Goal: Task Accomplishment & Management: Complete application form

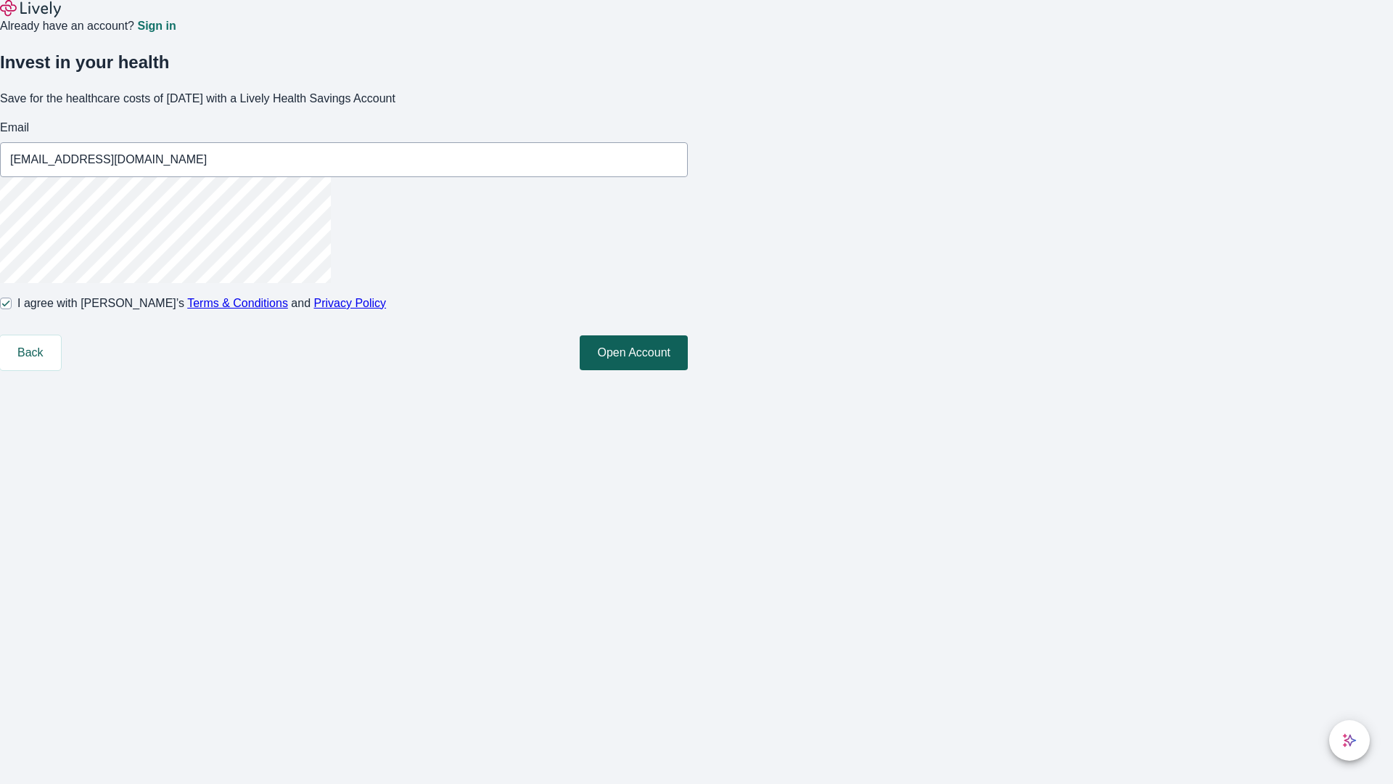
click at [688, 370] on button "Open Account" at bounding box center [634, 352] width 108 height 35
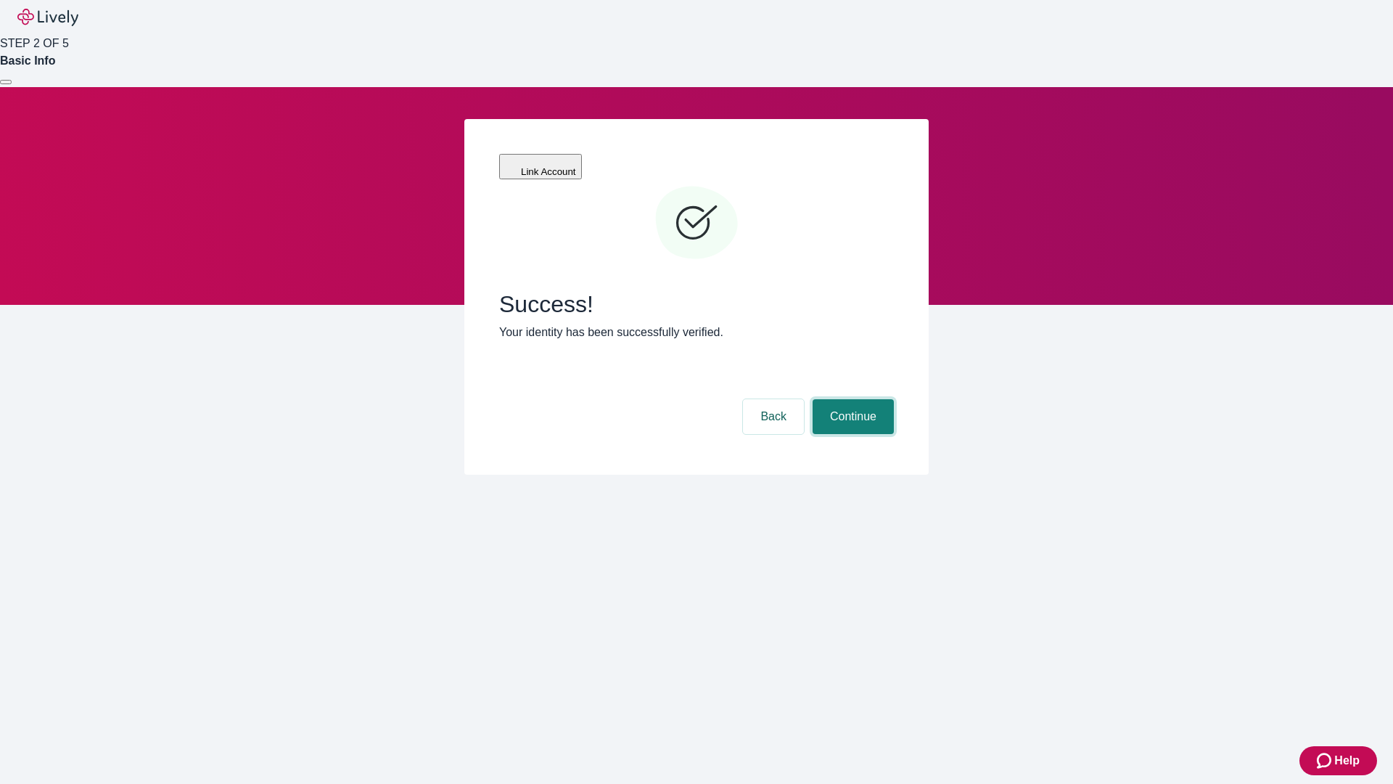
click at [851, 399] on button "Continue" at bounding box center [853, 416] width 81 height 35
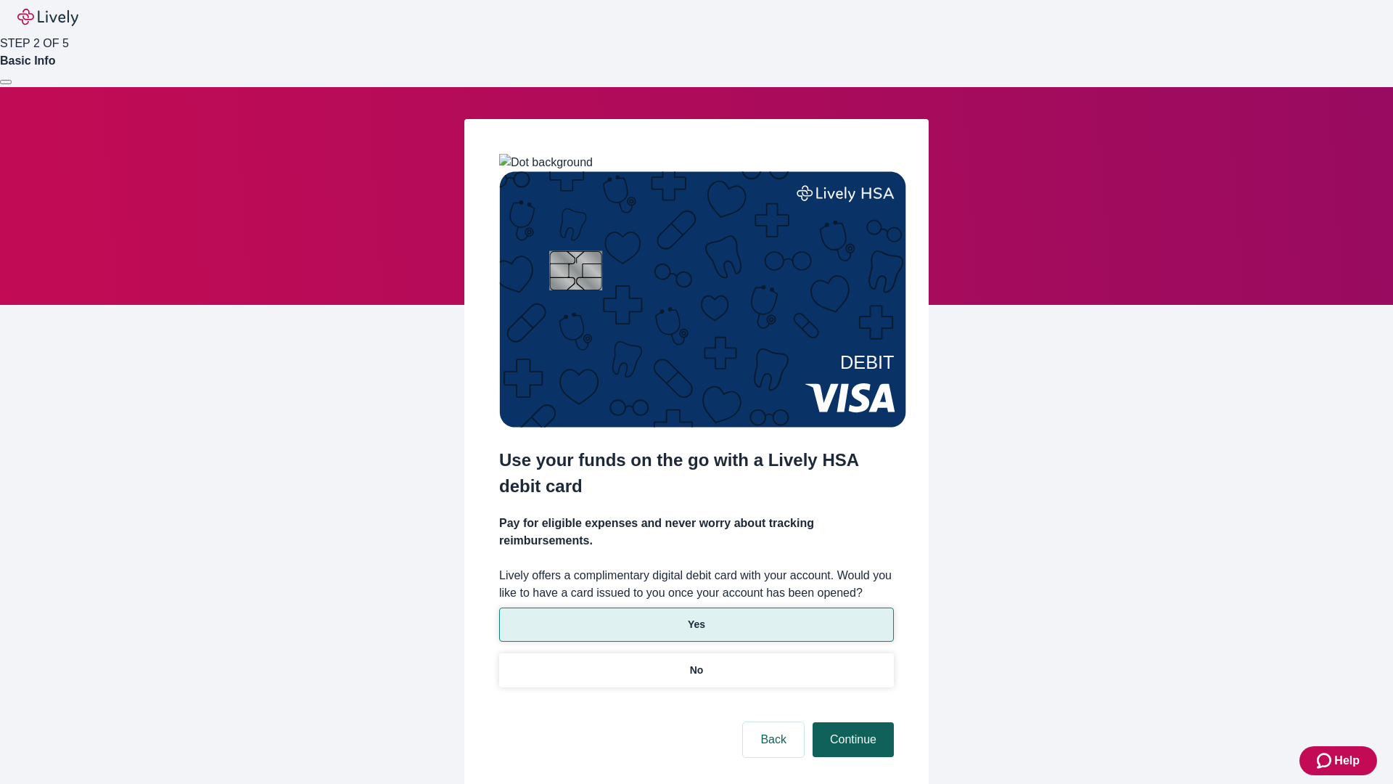
click at [696, 617] on p "Yes" at bounding box center [696, 624] width 17 height 15
click at [851, 722] on button "Continue" at bounding box center [853, 739] width 81 height 35
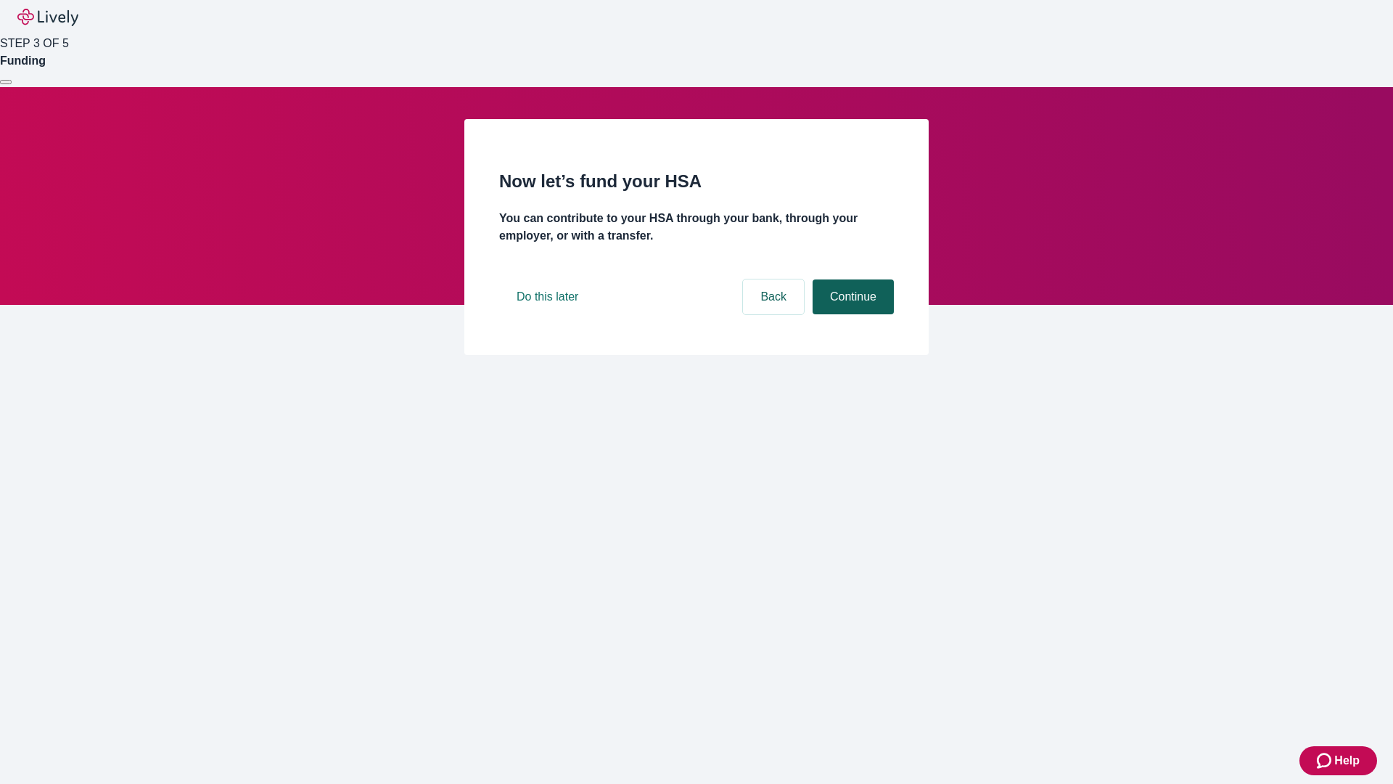
click at [851, 314] on button "Continue" at bounding box center [853, 296] width 81 height 35
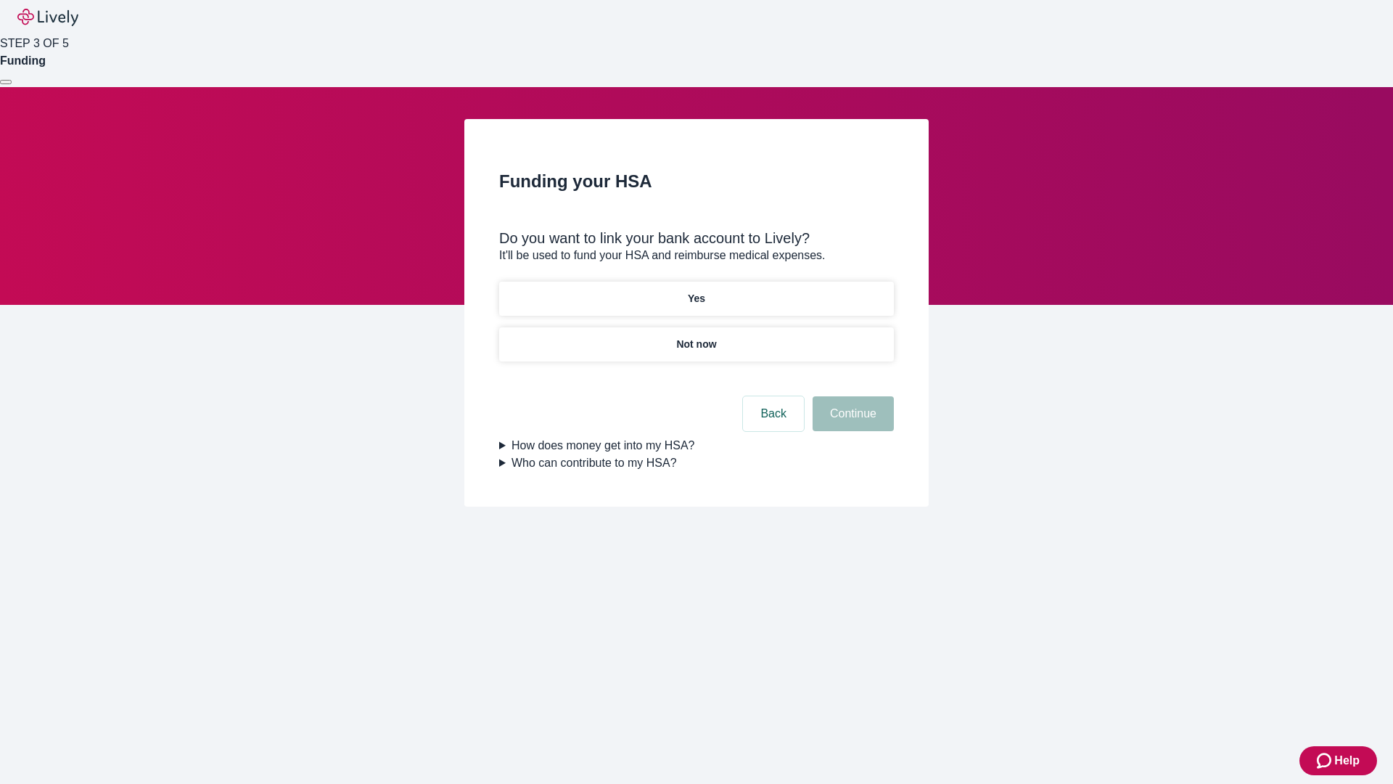
click at [696, 291] on p "Yes" at bounding box center [696, 298] width 17 height 15
click at [851, 396] on button "Continue" at bounding box center [853, 413] width 81 height 35
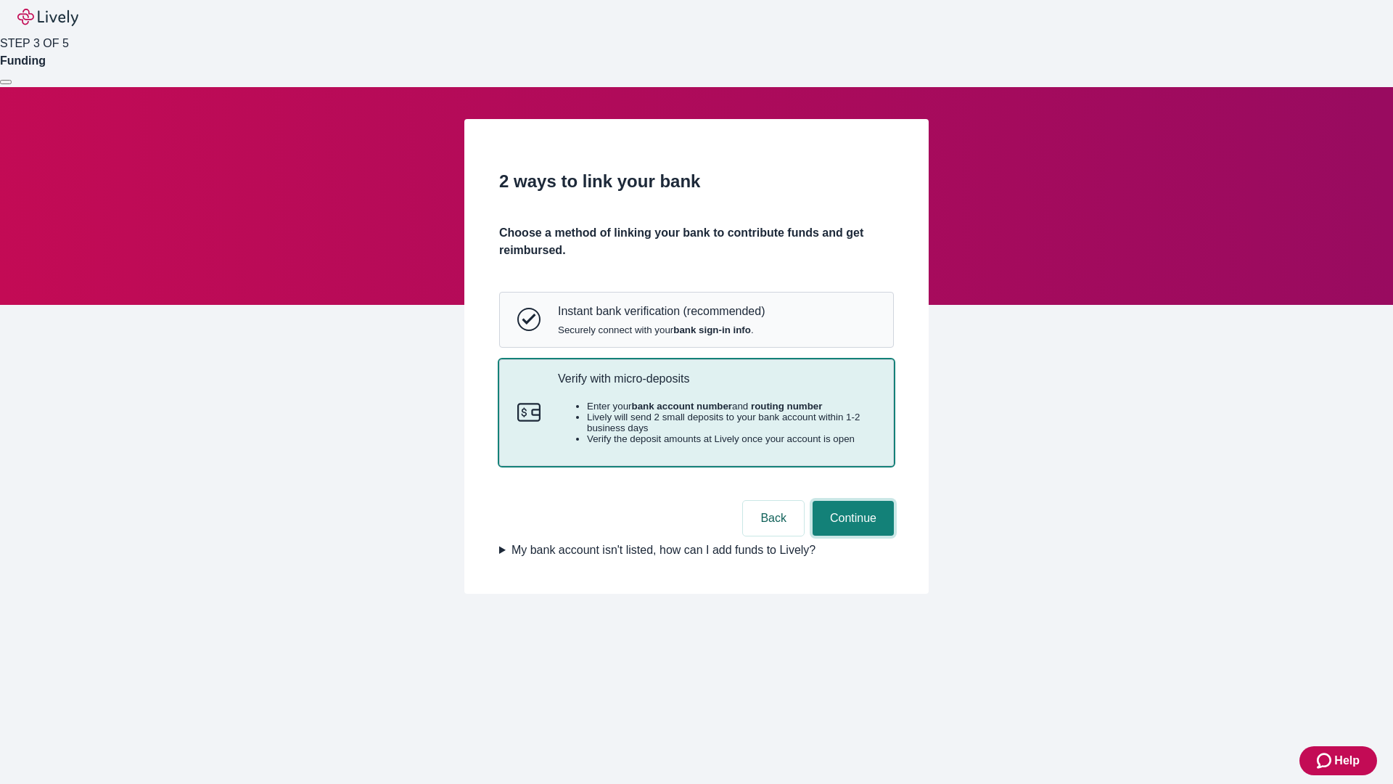
click at [851, 535] on button "Continue" at bounding box center [853, 518] width 81 height 35
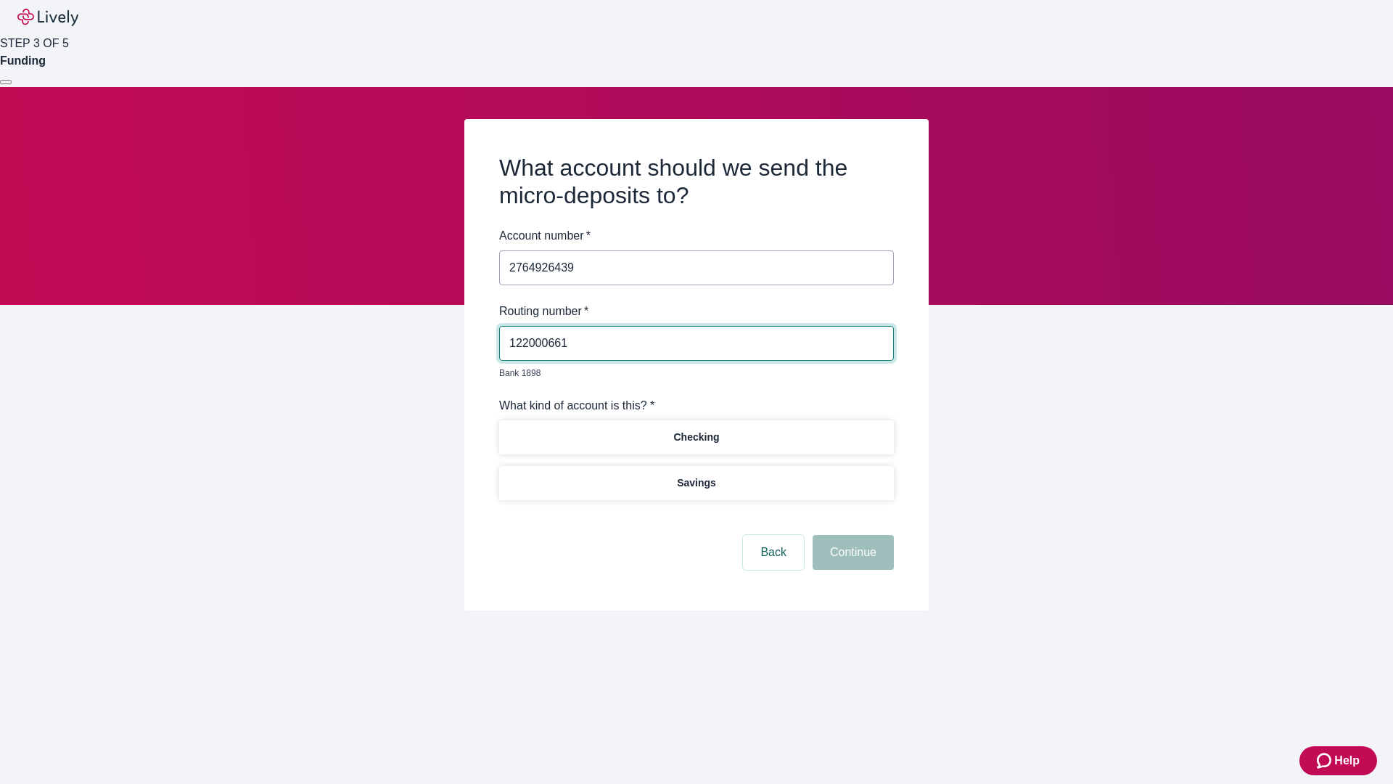
type input "122000661"
click at [696, 430] on p "Checking" at bounding box center [696, 437] width 46 height 15
click at [851, 535] on button "Continue" at bounding box center [853, 552] width 81 height 35
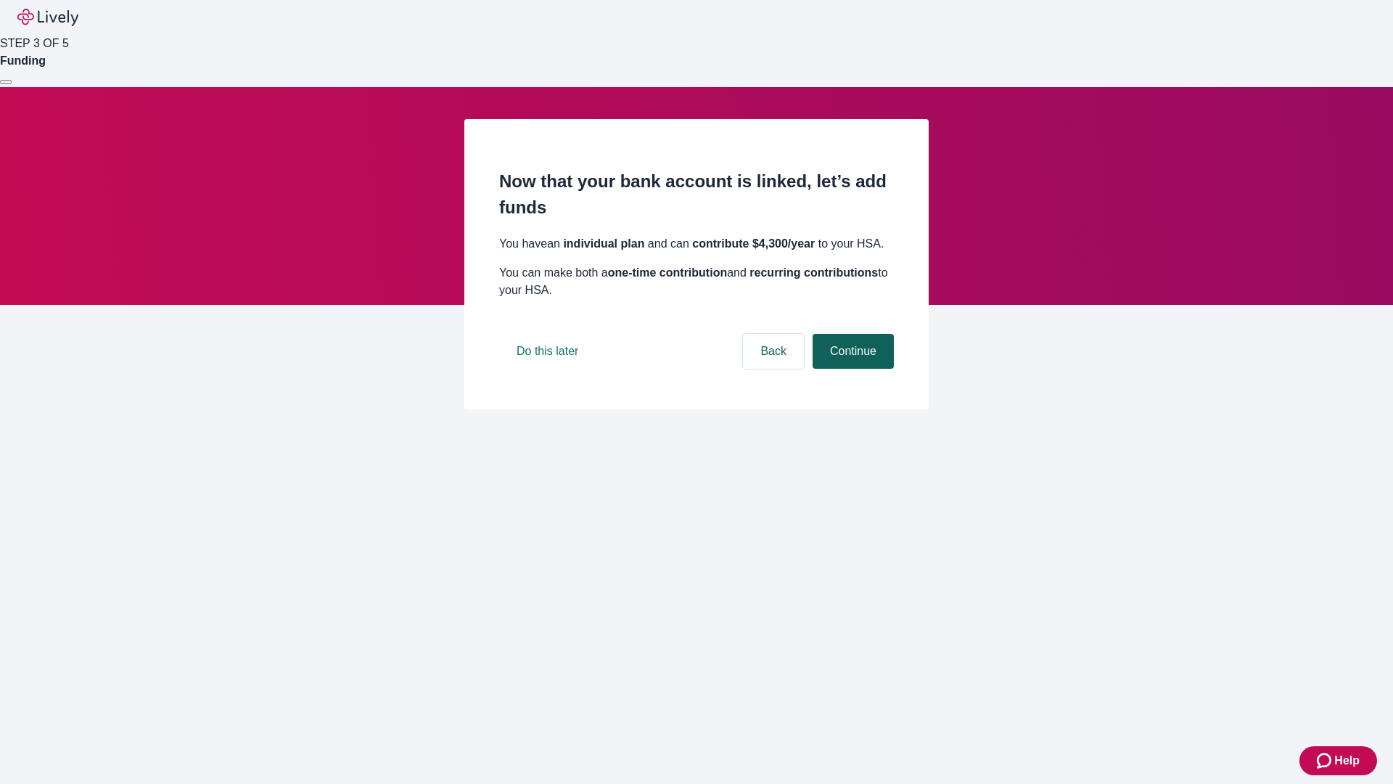
click at [851, 369] on button "Continue" at bounding box center [853, 351] width 81 height 35
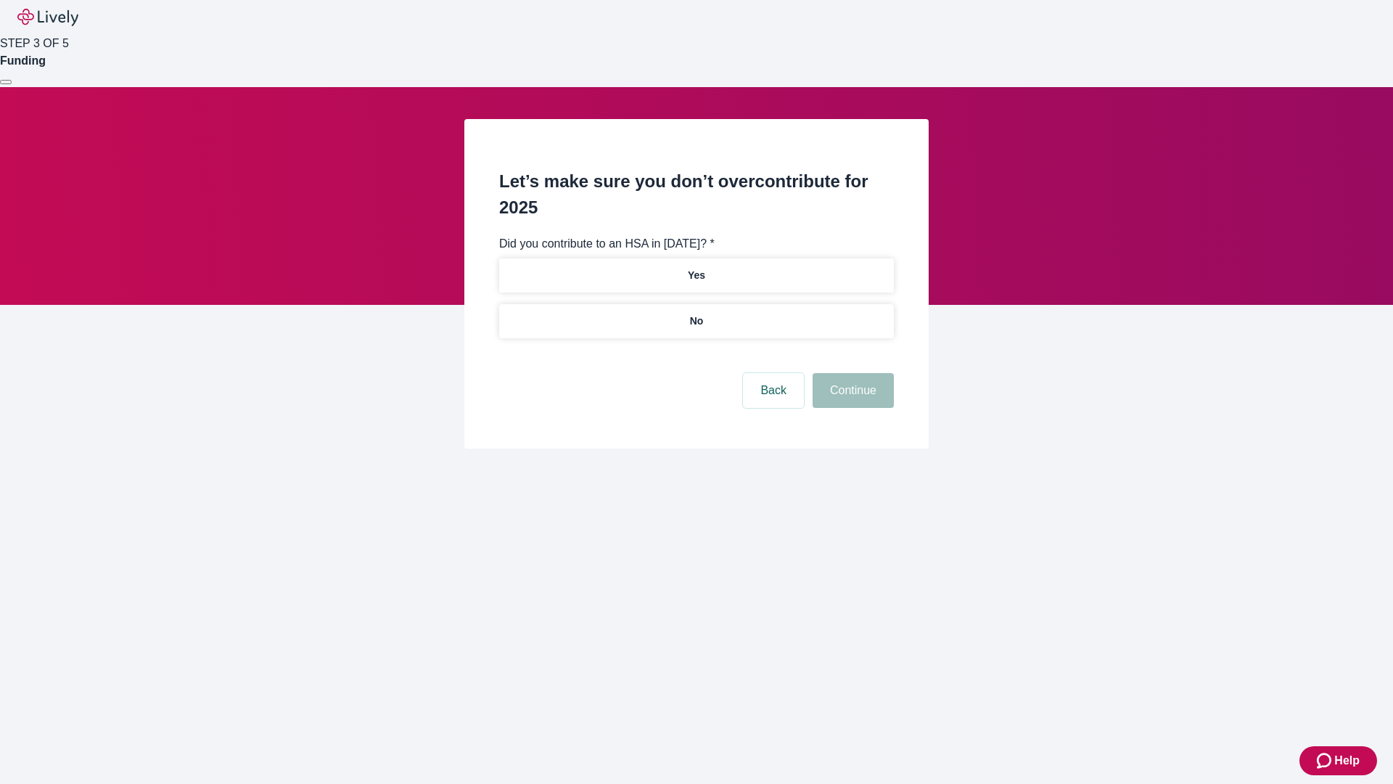
click at [696, 313] on p "No" at bounding box center [697, 320] width 14 height 15
click at [851, 373] on button "Continue" at bounding box center [853, 390] width 81 height 35
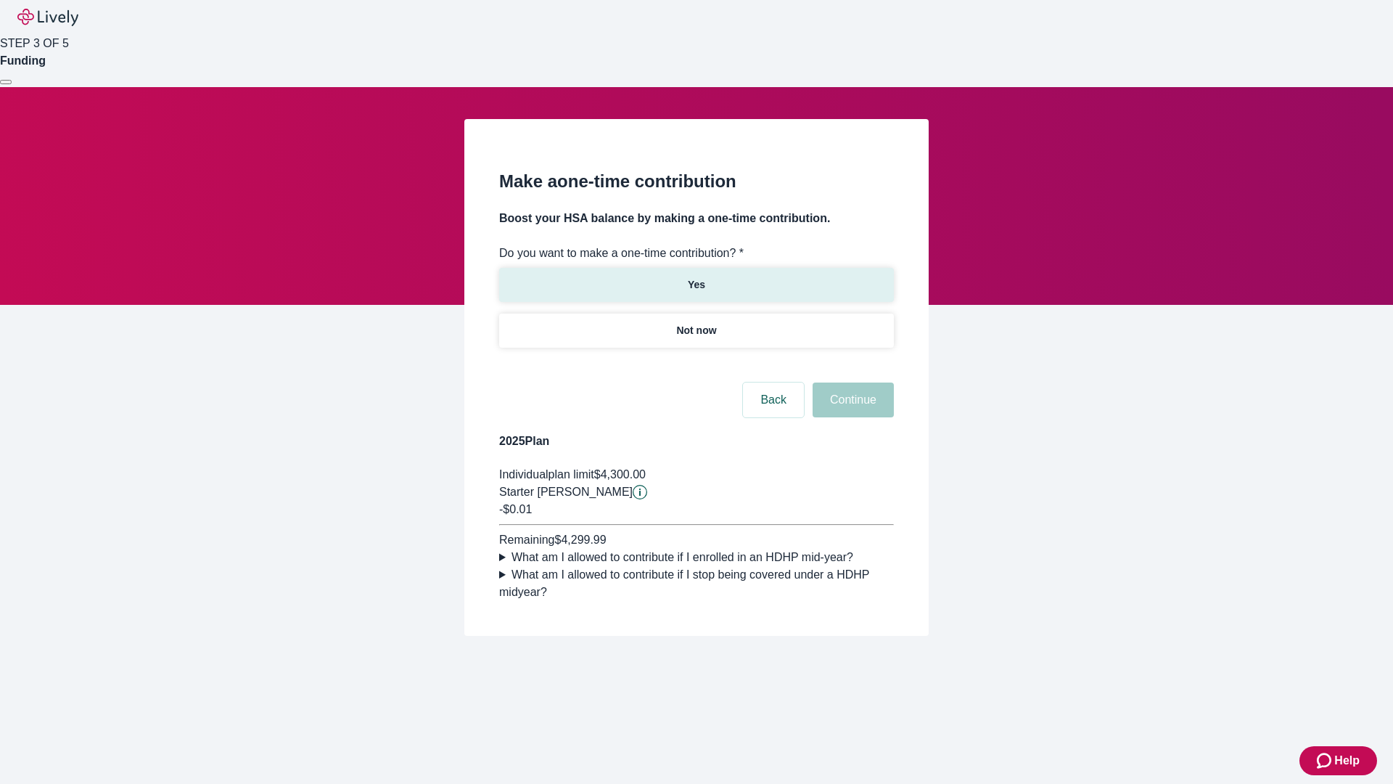
click at [696, 277] on p "Yes" at bounding box center [696, 284] width 17 height 15
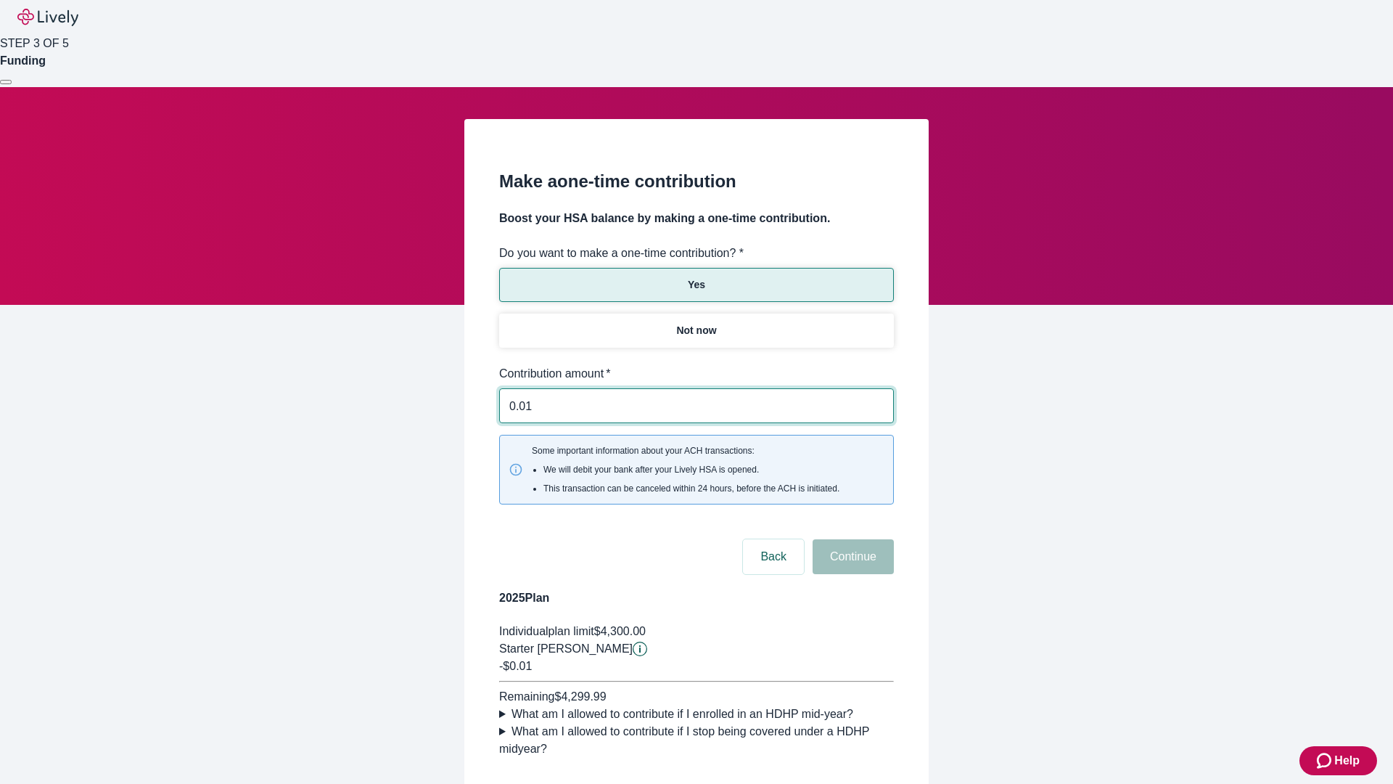
type input "0.01"
click at [851, 539] on button "Continue" at bounding box center [853, 556] width 81 height 35
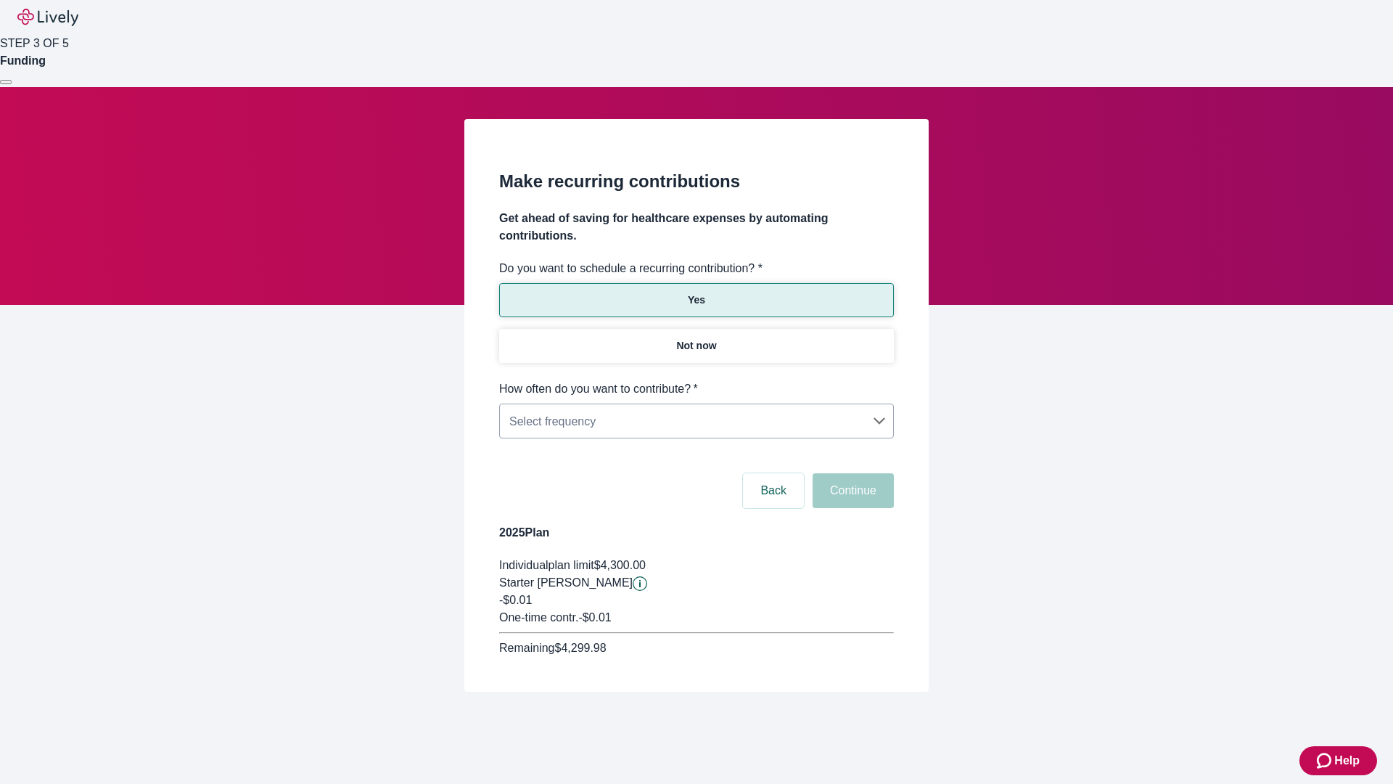
click at [696, 380] on body "Help STEP 3 OF 5 Funding Make recurring contributions Get ahead of saving for h…" at bounding box center [696, 380] width 1393 height 761
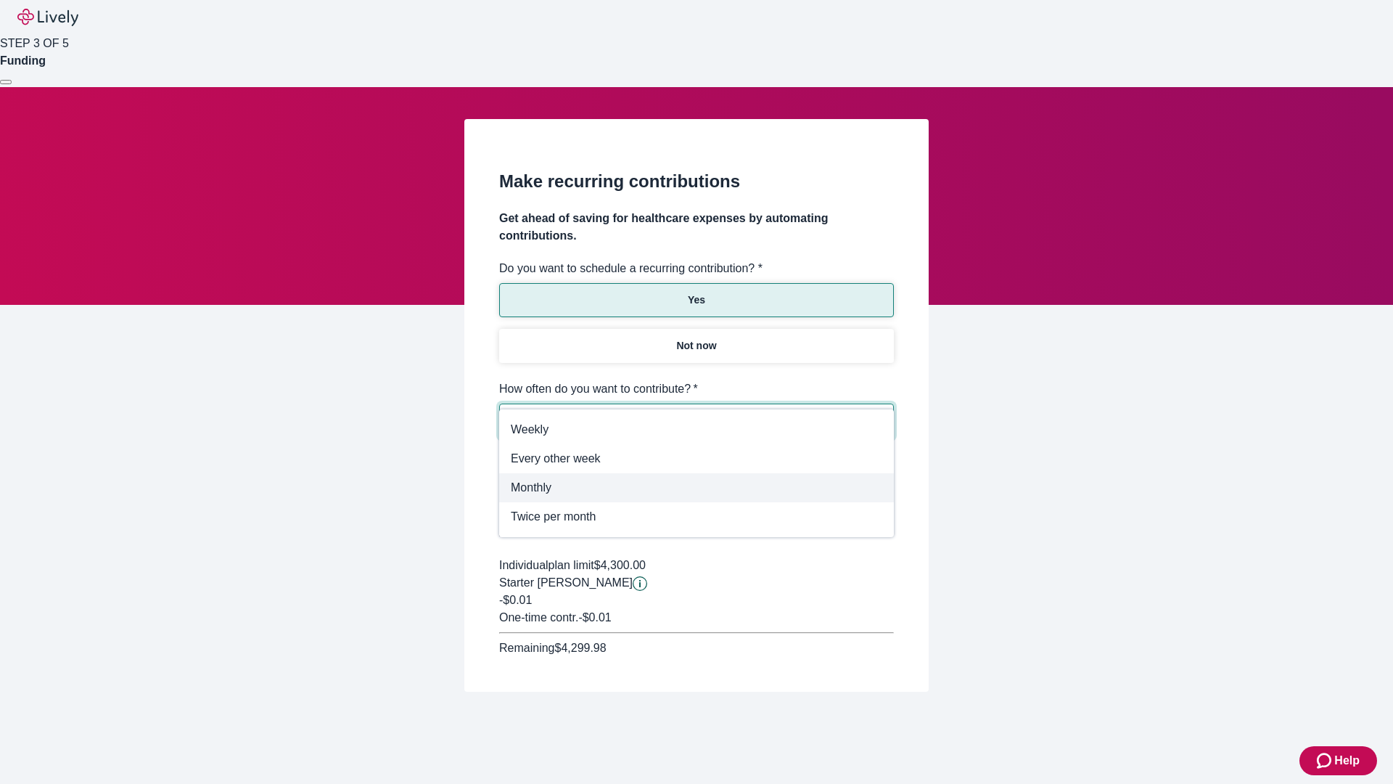
click at [697, 488] on span "Monthly" at bounding box center [696, 487] width 371 height 17
type input "Monthly"
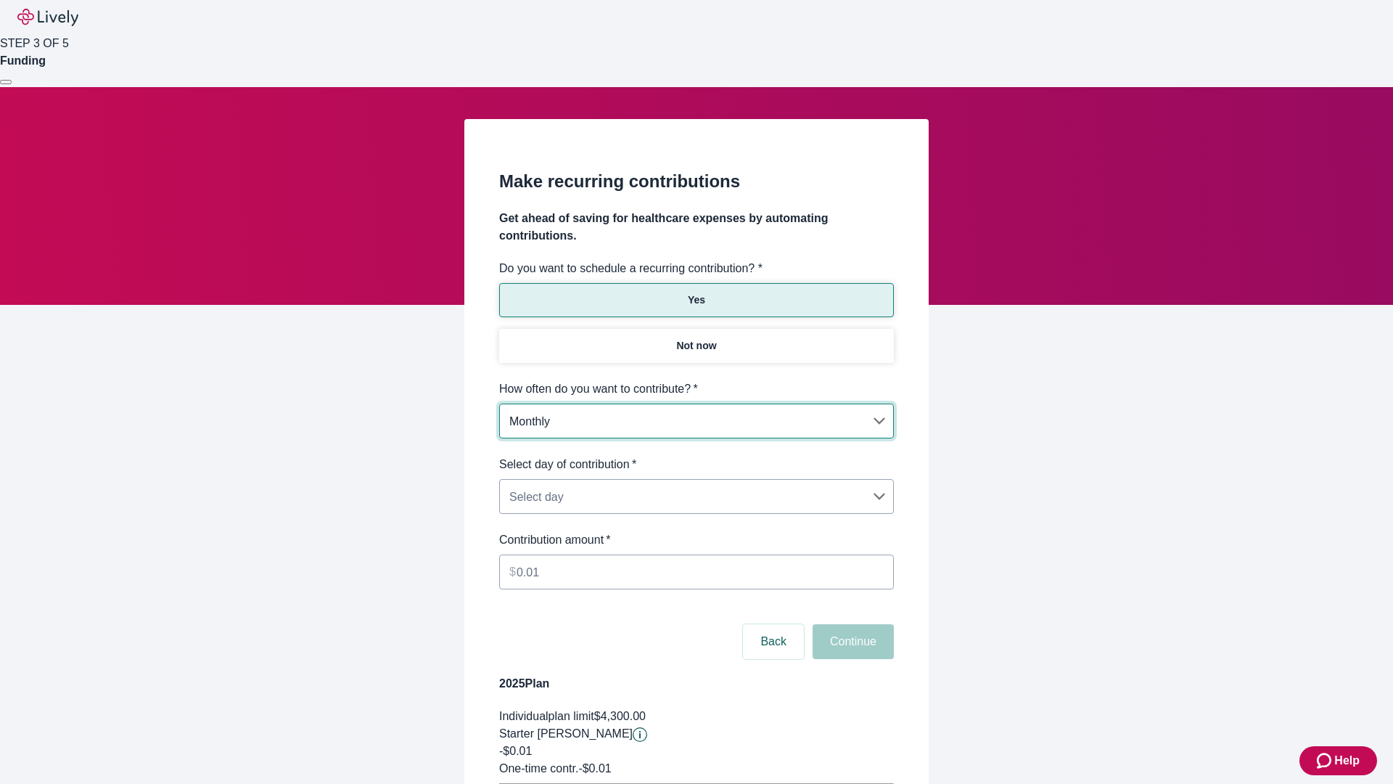
click at [696, 456] on body "Help STEP 3 OF 5 Funding Make recurring contributions Get ahead of saving for h…" at bounding box center [696, 456] width 1393 height 912
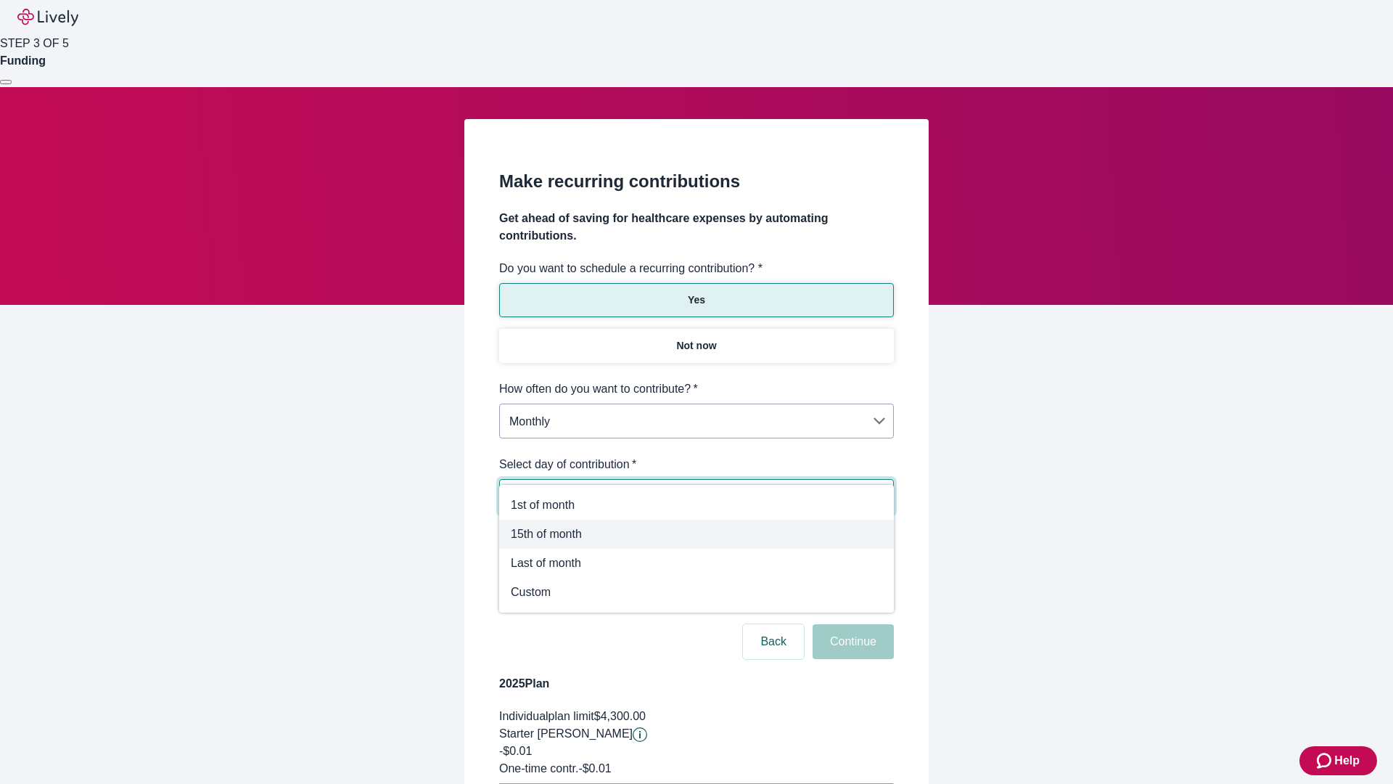
click at [697, 534] on span "15th of month" at bounding box center [696, 533] width 371 height 17
type input "Monthly15th"
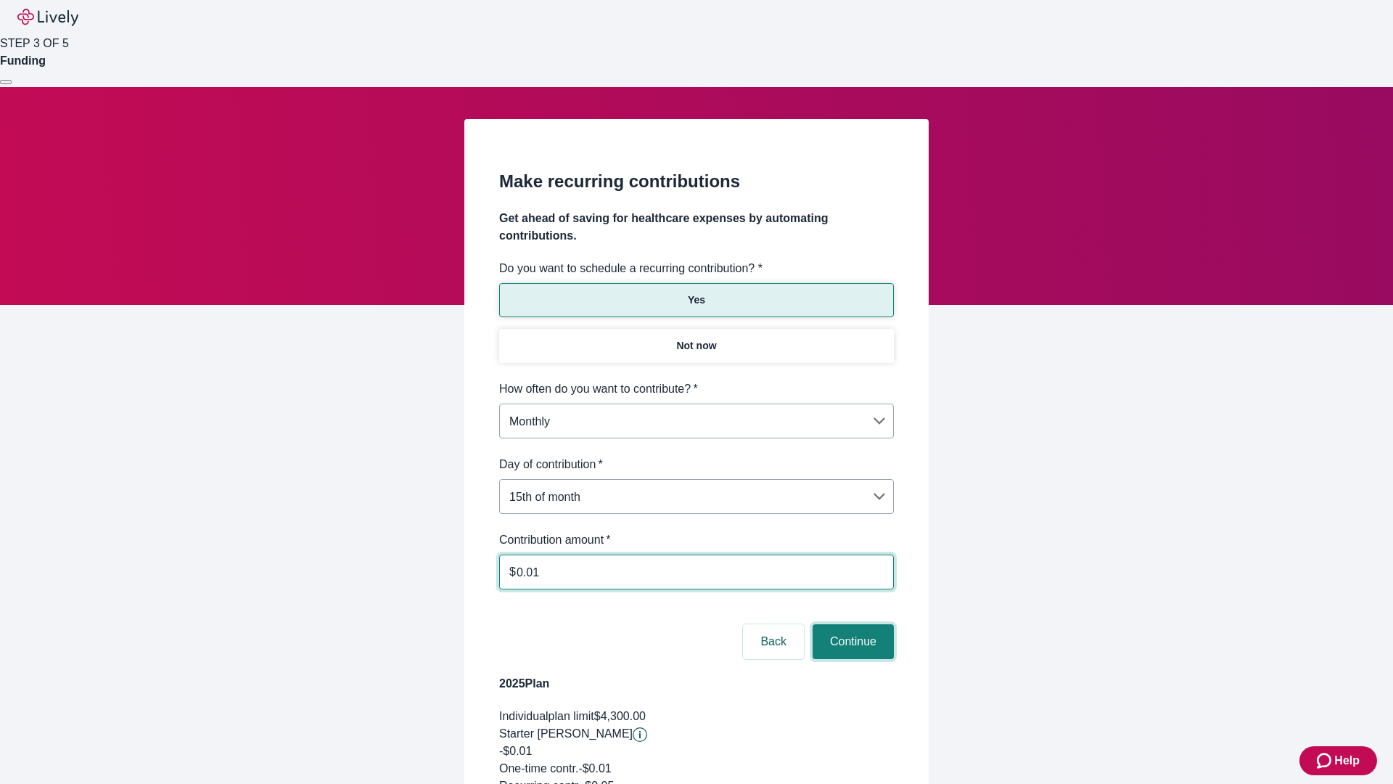
click at [851, 624] on button "Continue" at bounding box center [853, 641] width 81 height 35
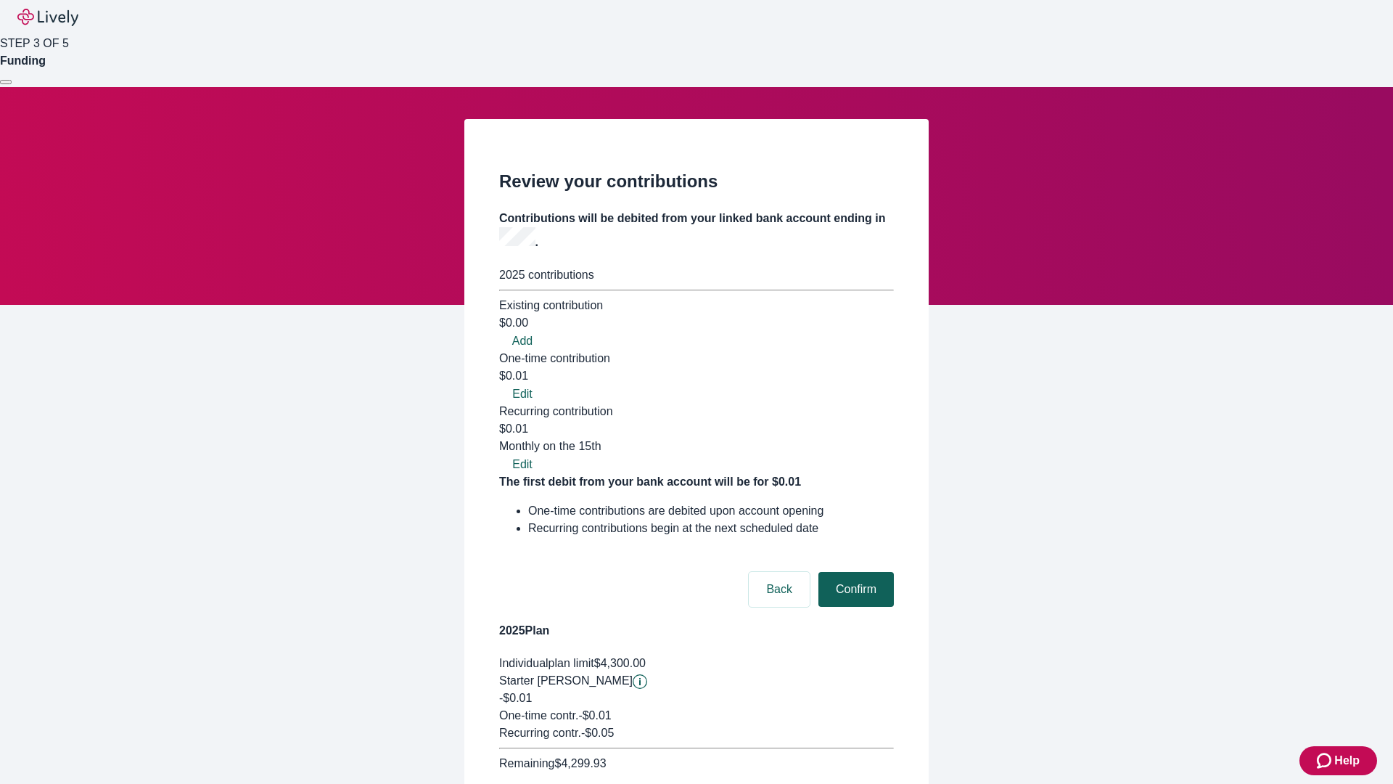
click at [854, 572] on button "Confirm" at bounding box center [855, 589] width 75 height 35
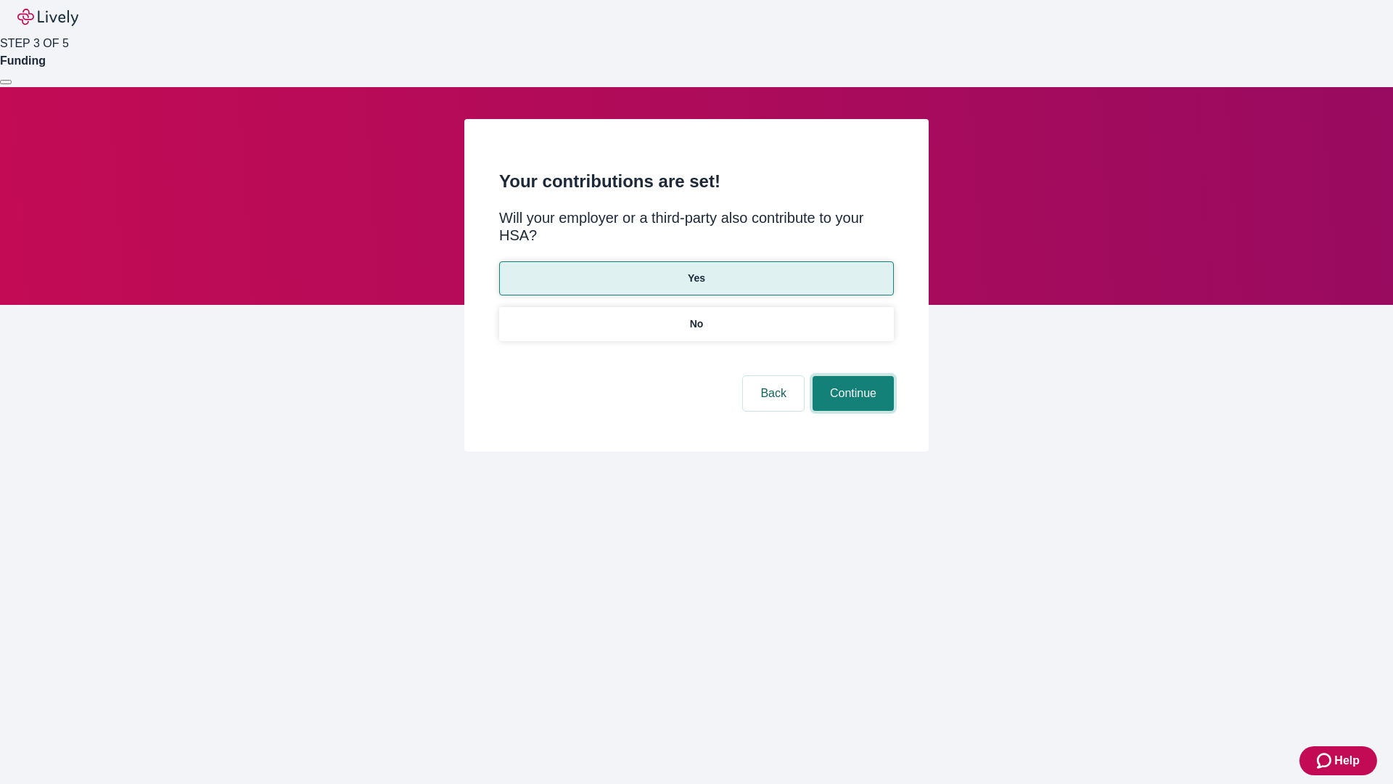
click at [851, 376] on button "Continue" at bounding box center [853, 393] width 81 height 35
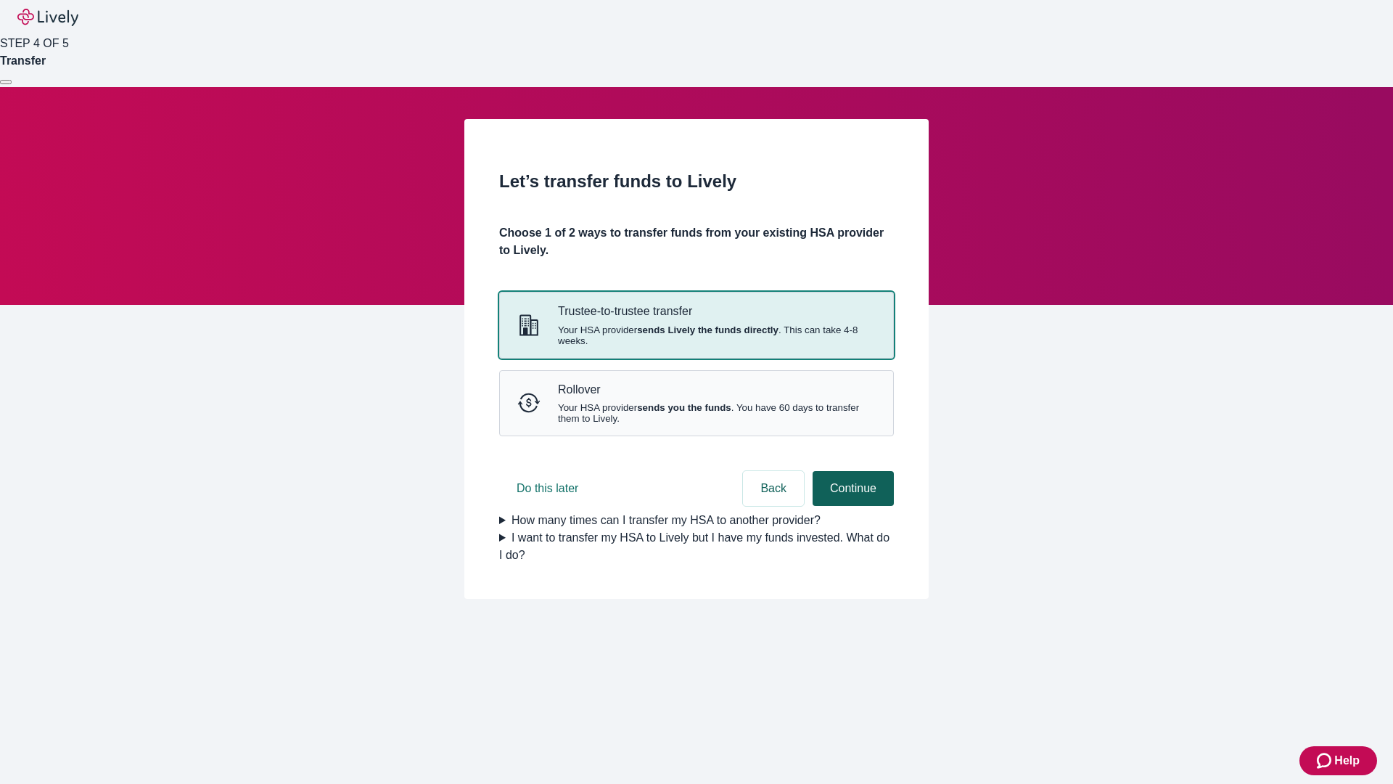
click at [696, 335] on strong "sends Lively the funds directly" at bounding box center [707, 329] width 141 height 11
click at [851, 506] on button "Continue" at bounding box center [853, 488] width 81 height 35
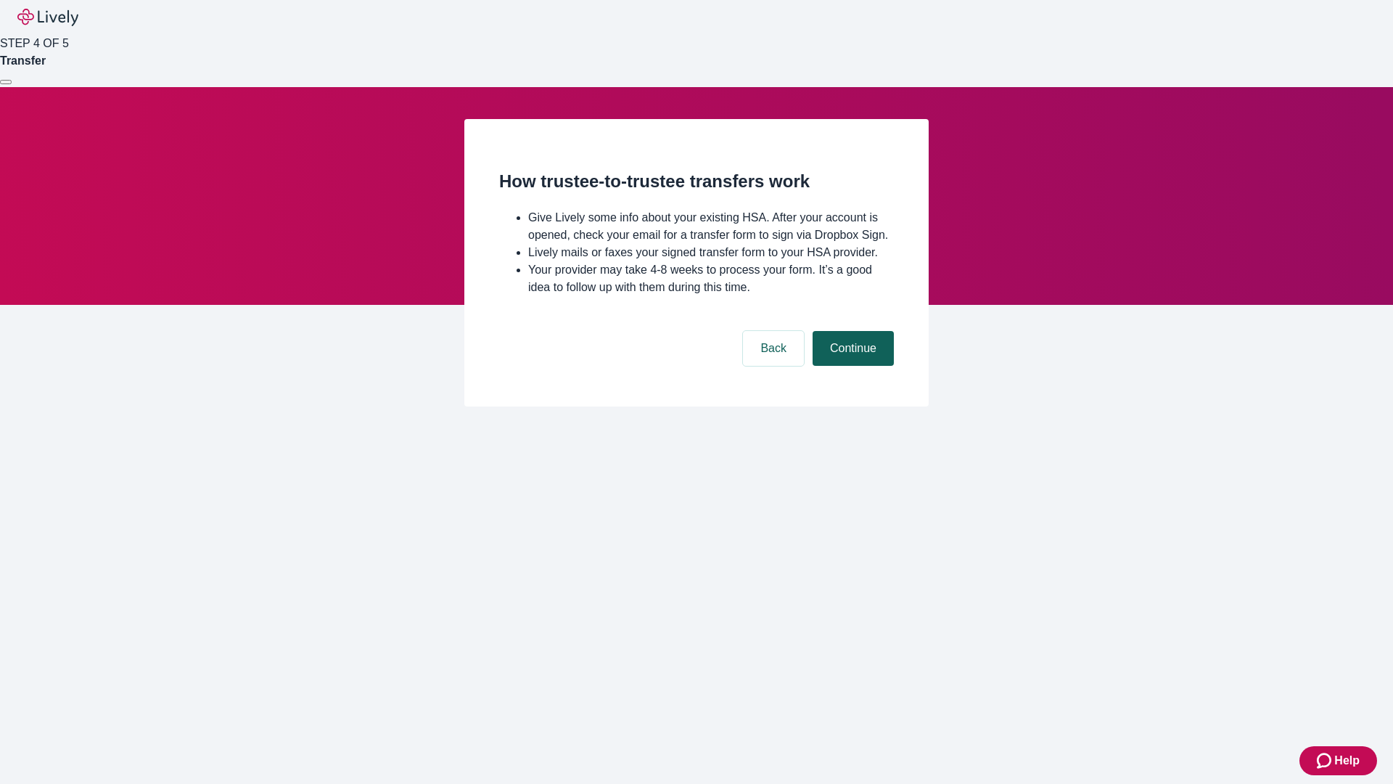
click at [851, 366] on button "Continue" at bounding box center [853, 348] width 81 height 35
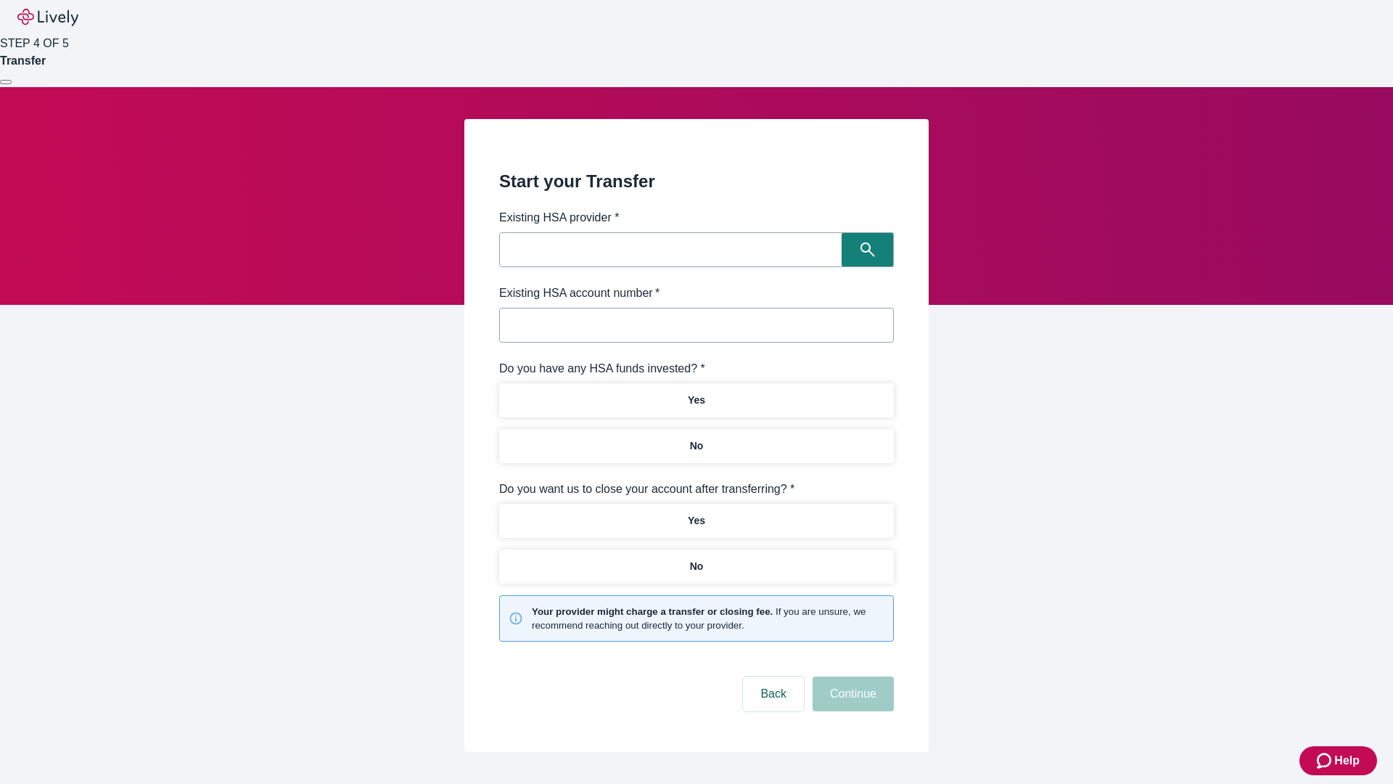
type input "Other"
